Goal: Register for event/course

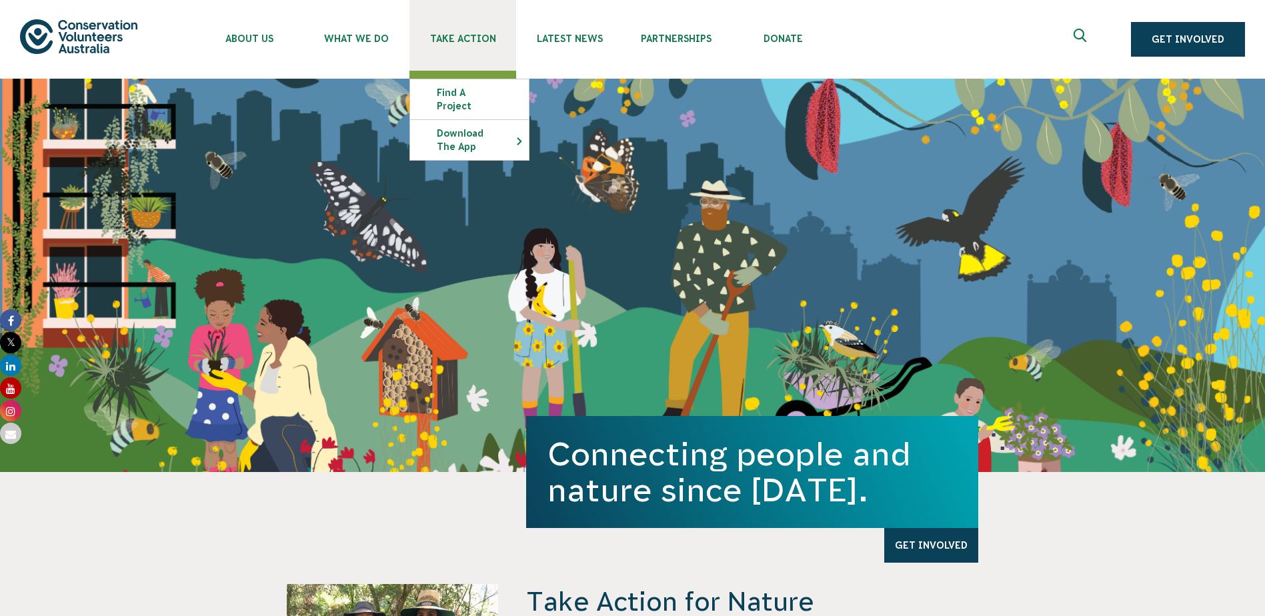
drag, startPoint x: 0, startPoint y: 0, endPoint x: 478, endPoint y: 38, distance: 479.6
click at [478, 38] on span "Take Action" at bounding box center [462, 38] width 107 height 11
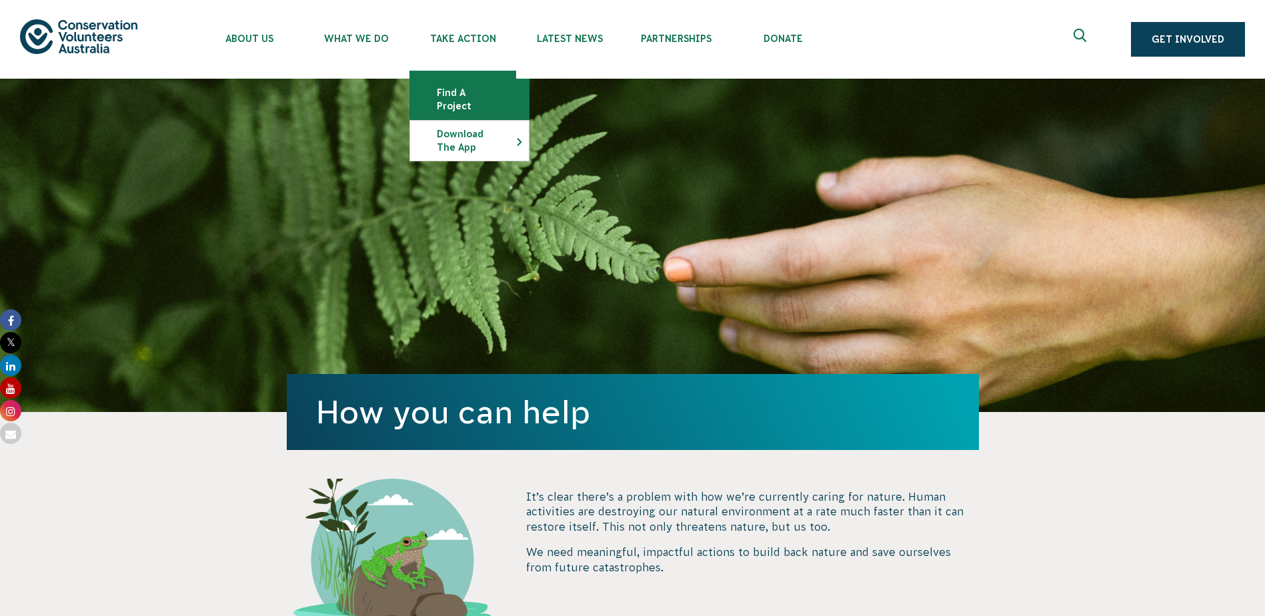
click at [462, 95] on link "Find a project" at bounding box center [469, 99] width 119 height 40
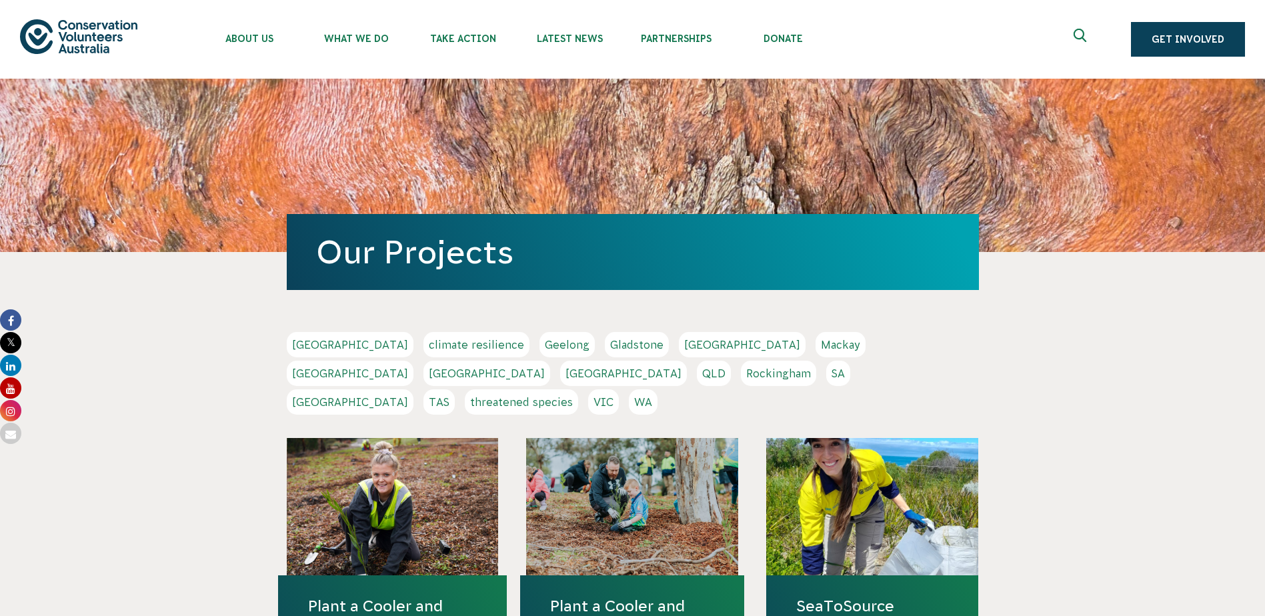
scroll to position [267, 0]
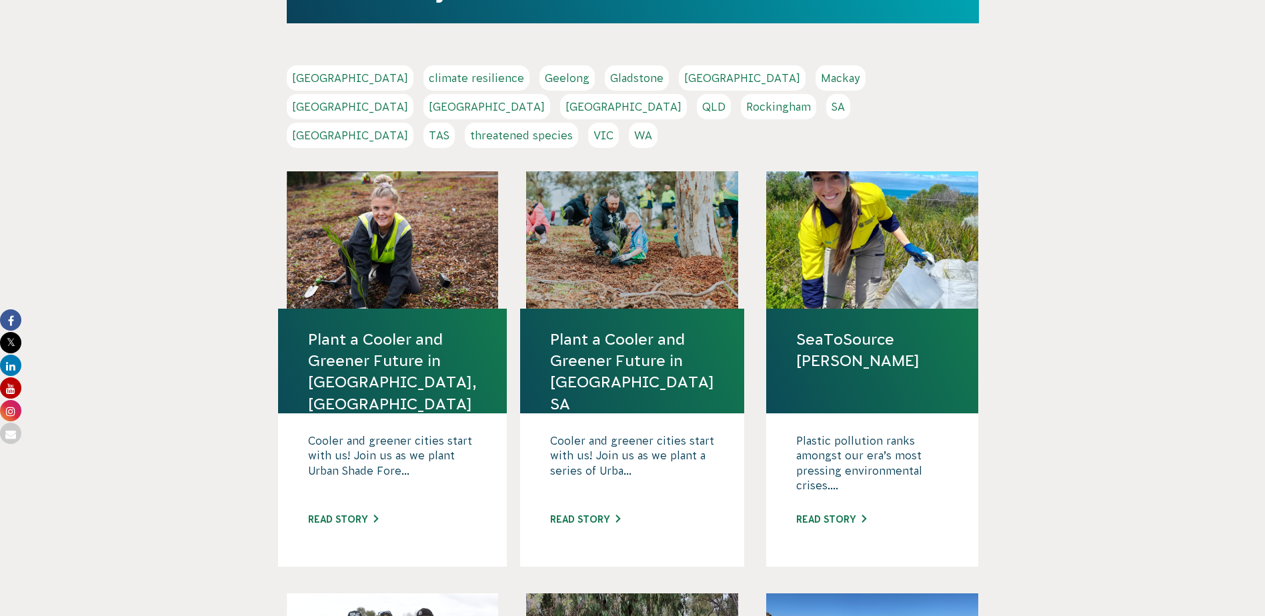
click at [826, 101] on link "SA" at bounding box center [838, 106] width 24 height 25
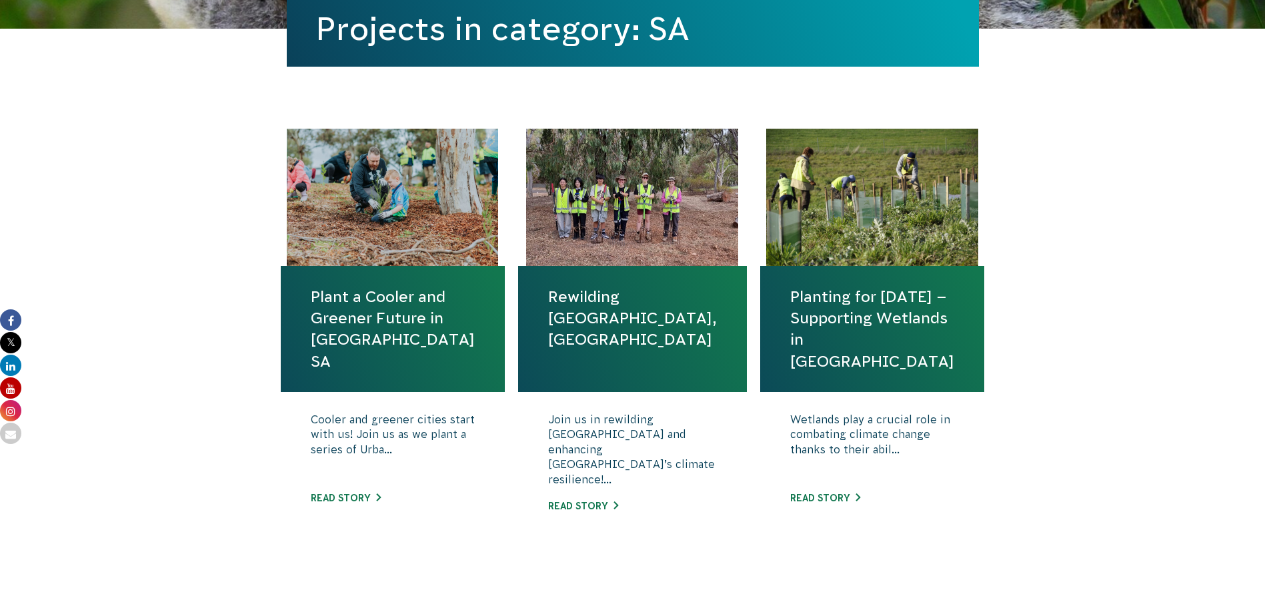
scroll to position [467, 0]
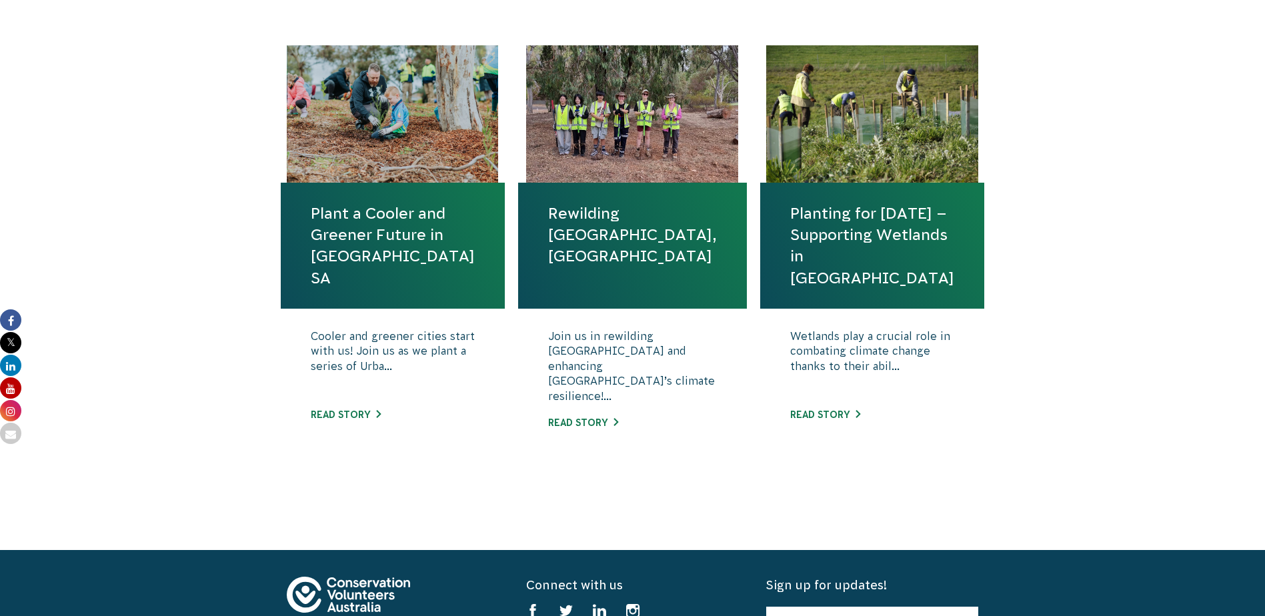
click at [815, 241] on link "Planting for Tomorrow – Supporting Wetlands in SA" at bounding box center [872, 246] width 164 height 86
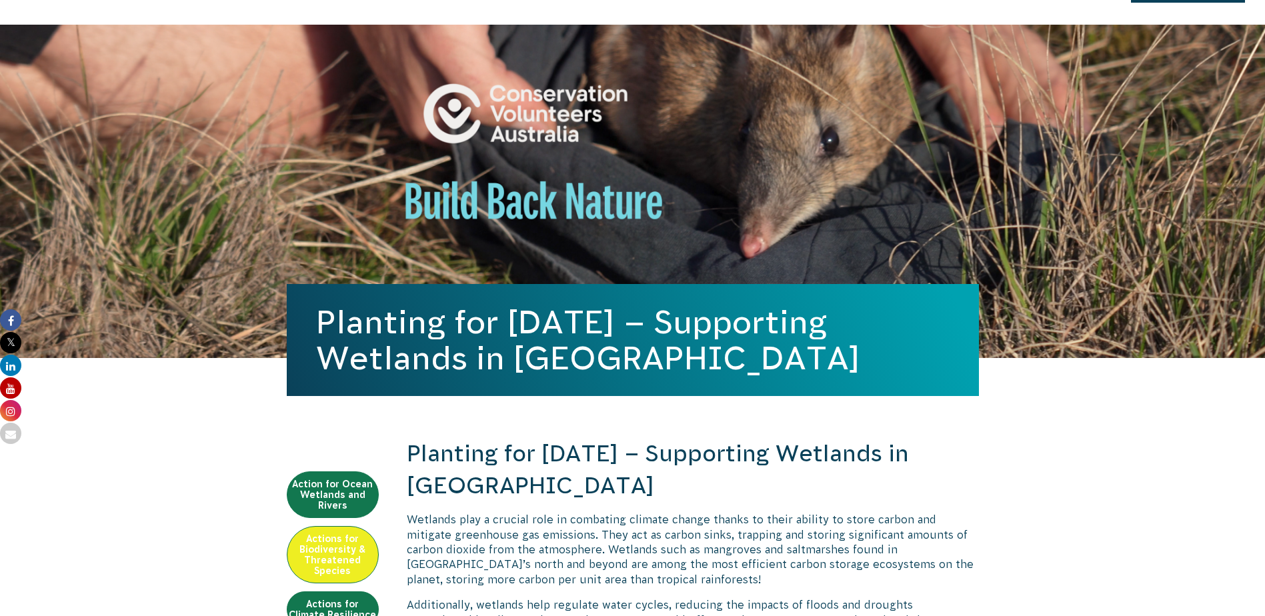
scroll to position [533, 0]
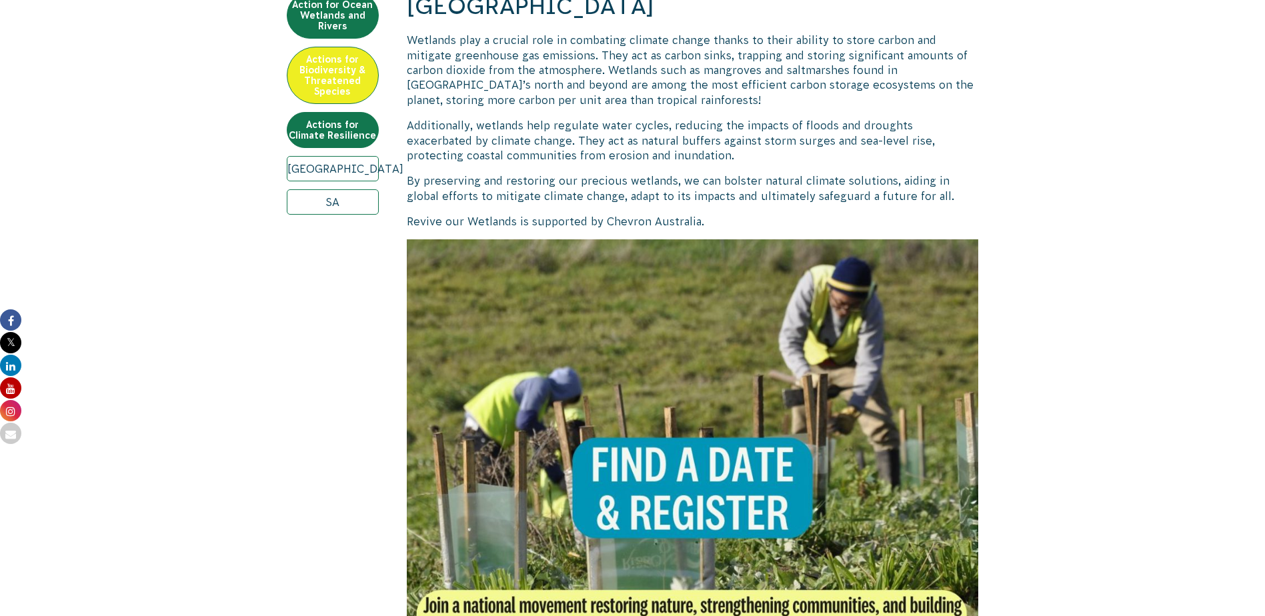
click at [750, 297] on img at bounding box center [693, 525] width 572 height 572
